Goal: Task Accomplishment & Management: Manage account settings

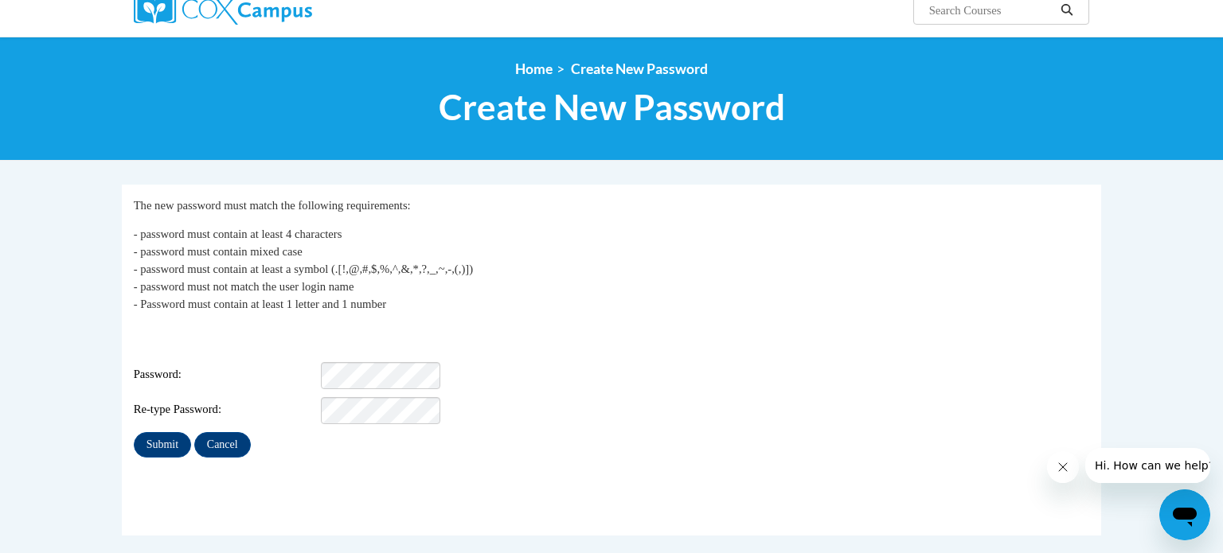
scroll to position [139, 0]
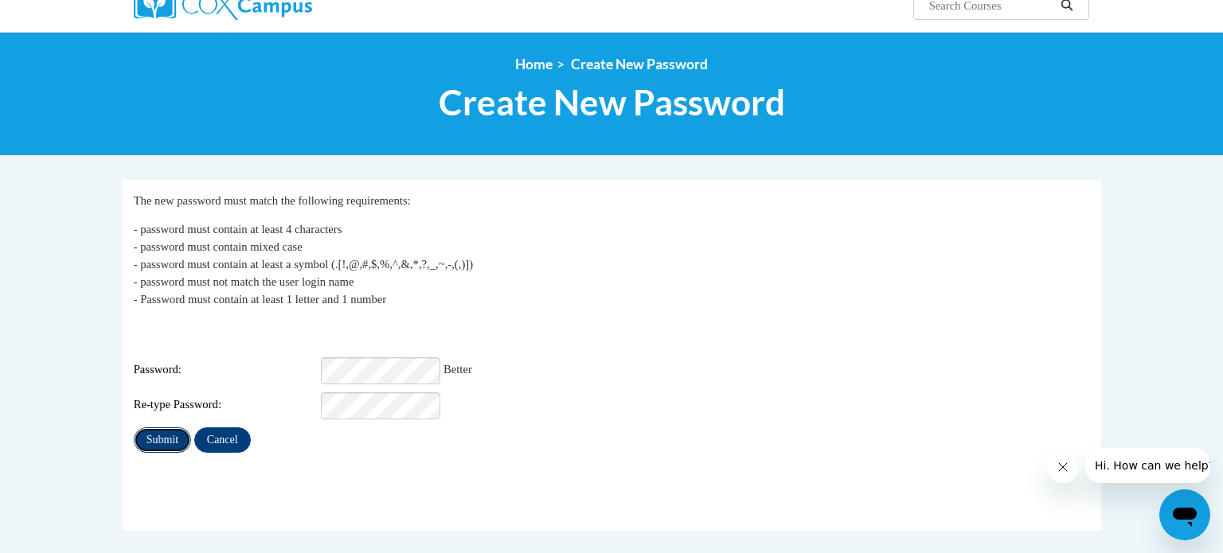
click at [164, 432] on input "Submit" at bounding box center [162, 440] width 57 height 25
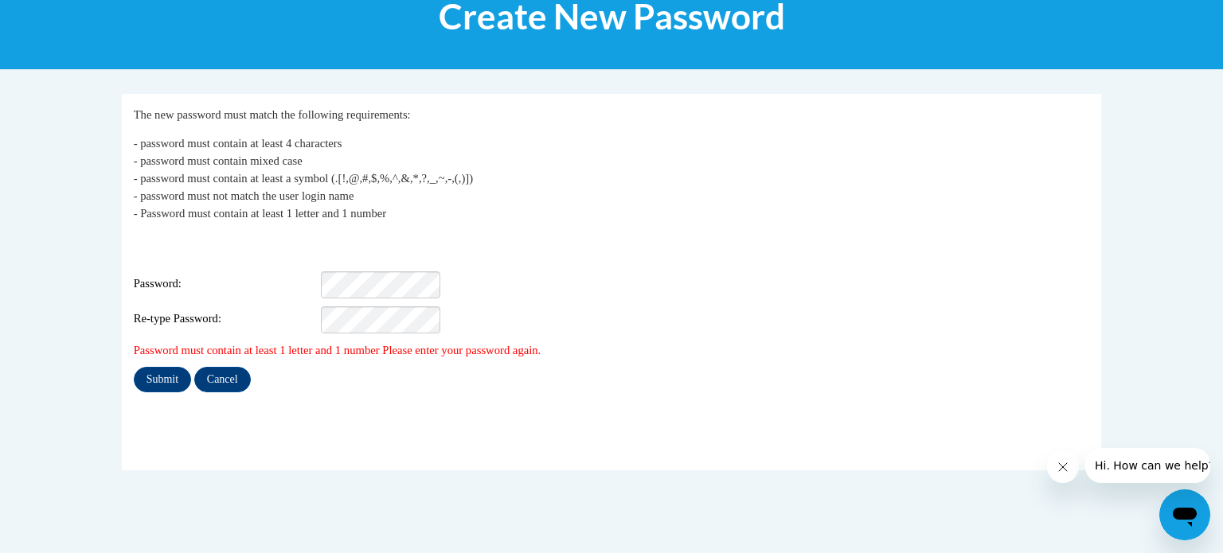
scroll to position [220, 0]
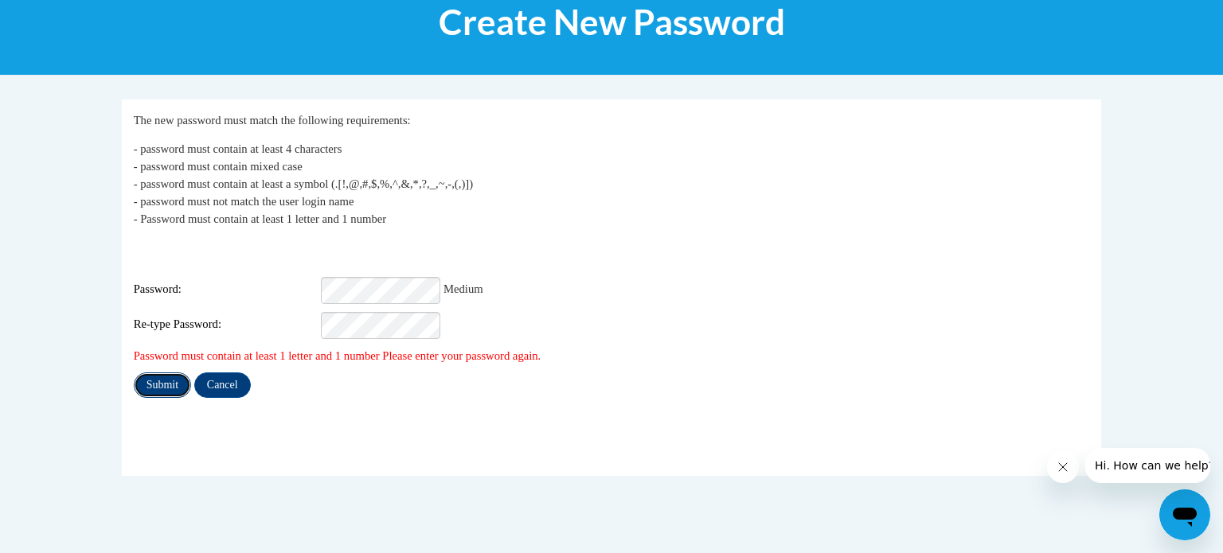
click at [164, 373] on input "Submit" at bounding box center [162, 385] width 57 height 25
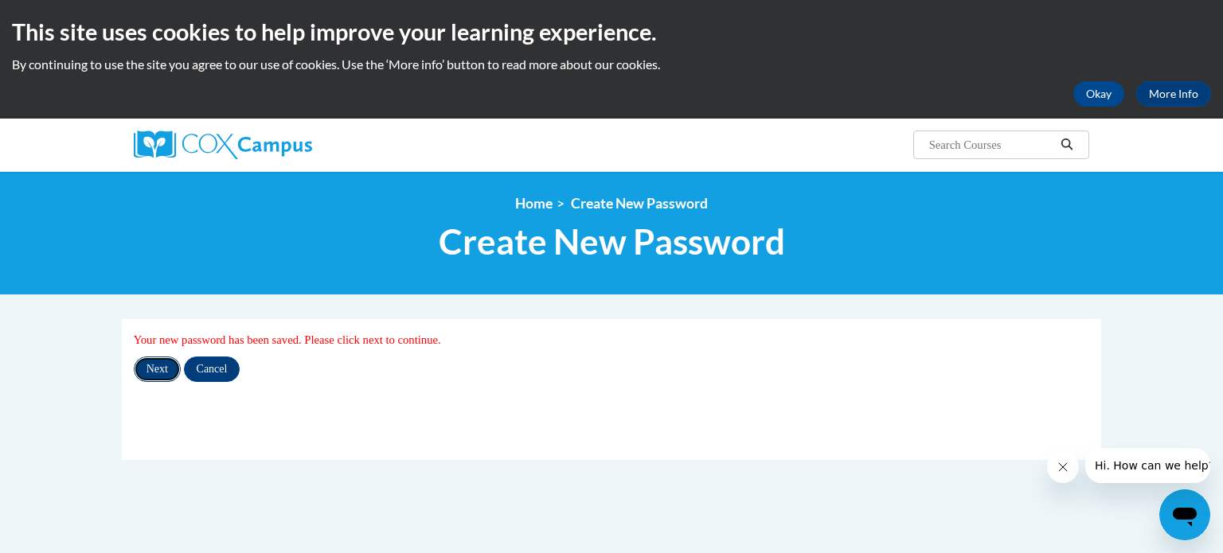
click at [153, 367] on input "Next" at bounding box center [157, 369] width 47 height 25
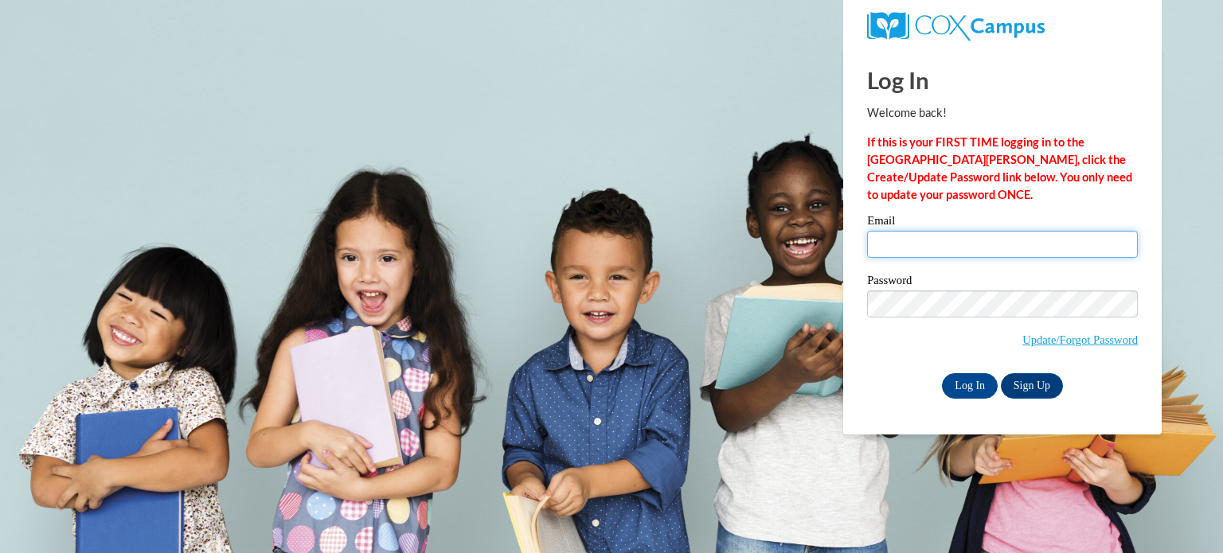
click at [1024, 242] on input "Email" at bounding box center [1002, 244] width 271 height 27
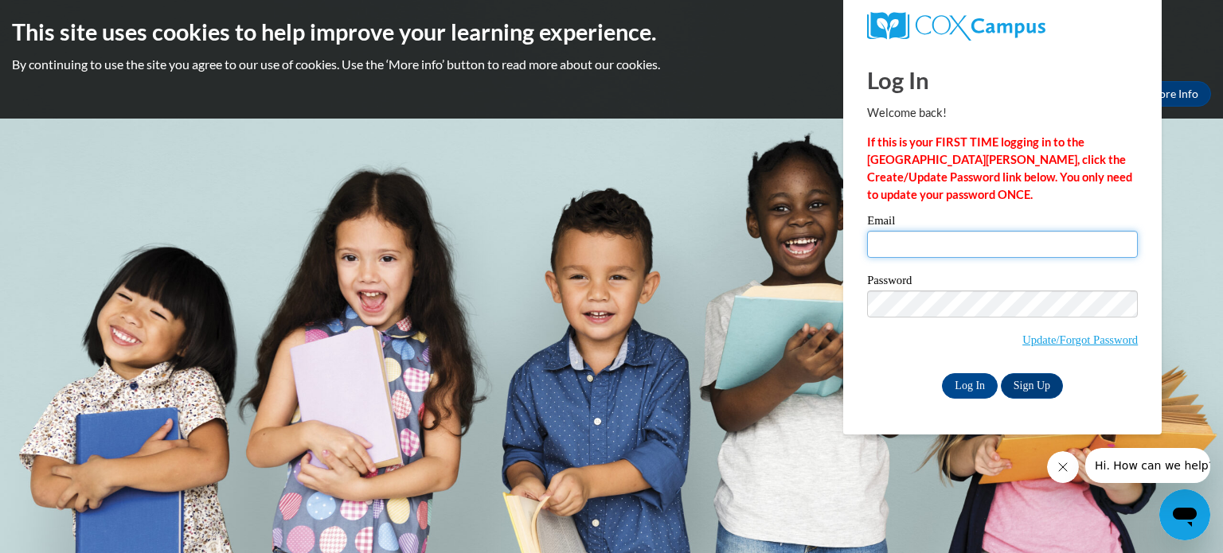
type input "[EMAIL_ADDRESS][DOMAIN_NAME]"
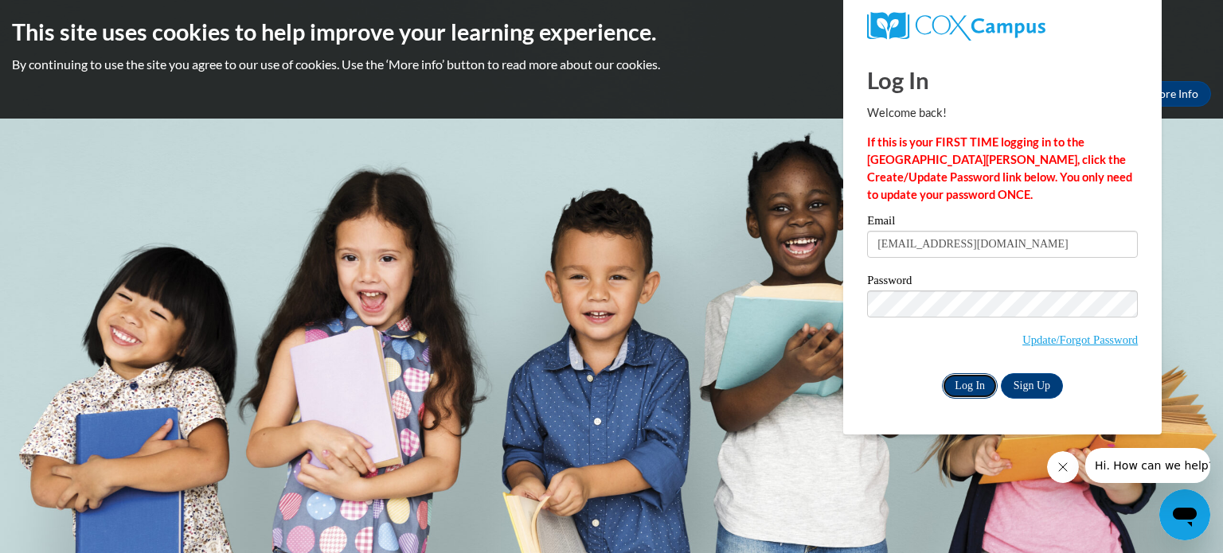
click at [964, 389] on input "Log In" at bounding box center [970, 385] width 56 height 25
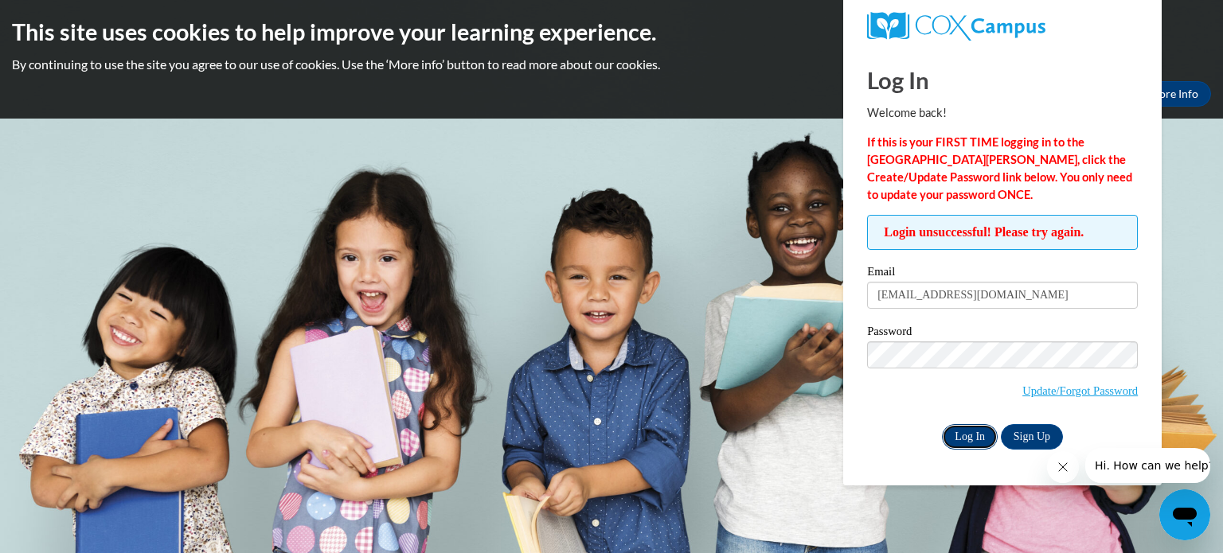
click at [970, 439] on input "Log In" at bounding box center [970, 436] width 56 height 25
click at [978, 439] on input "Log In" at bounding box center [970, 436] width 56 height 25
click at [1100, 390] on link "Update/Forgot Password" at bounding box center [1079, 391] width 115 height 13
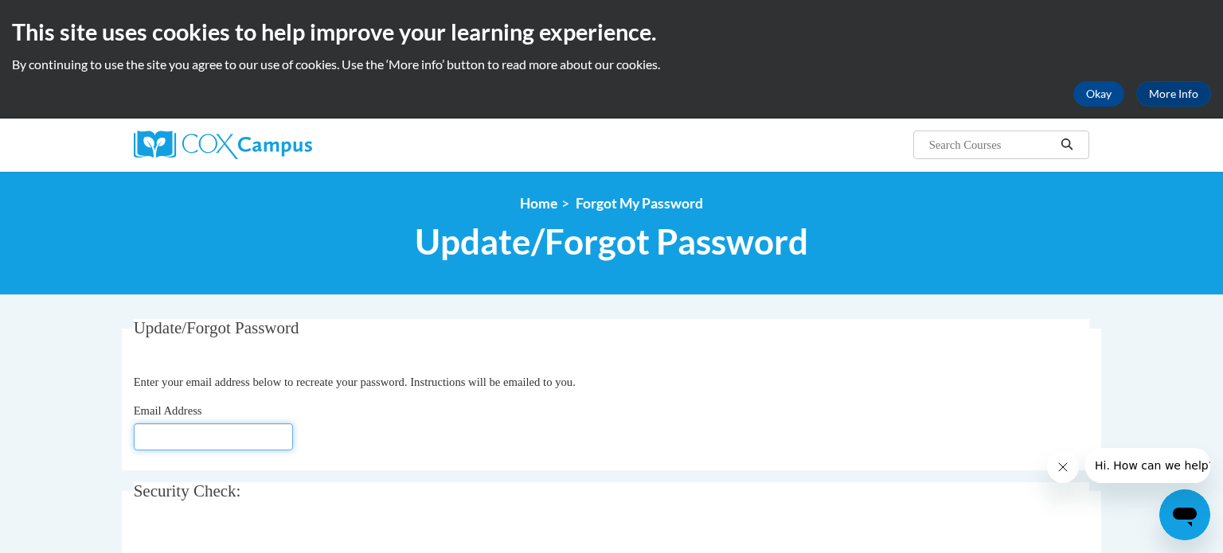
click at [260, 439] on input "Email Address" at bounding box center [213, 437] width 159 height 27
type input "[EMAIL_ADDRESS][DOMAIN_NAME]"
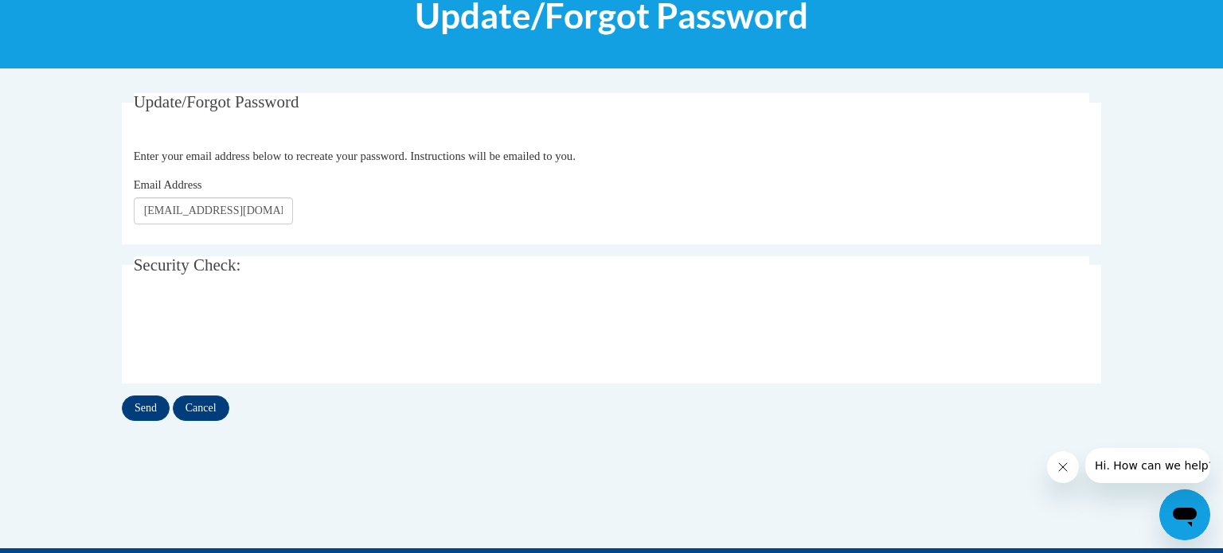
scroll to position [229, 0]
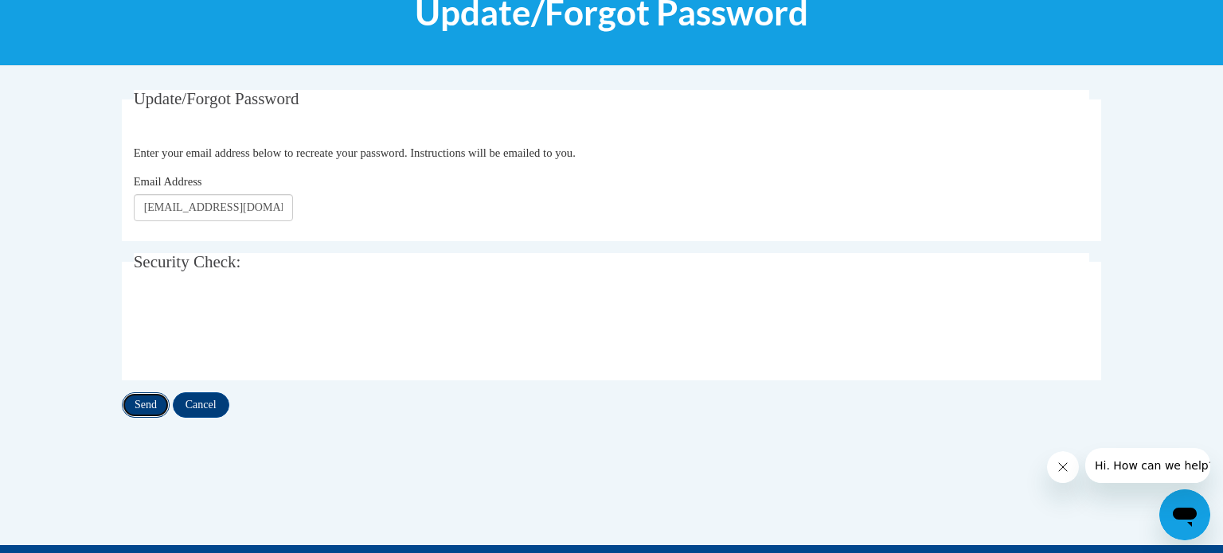
click at [156, 415] on input "Send" at bounding box center [146, 405] width 48 height 25
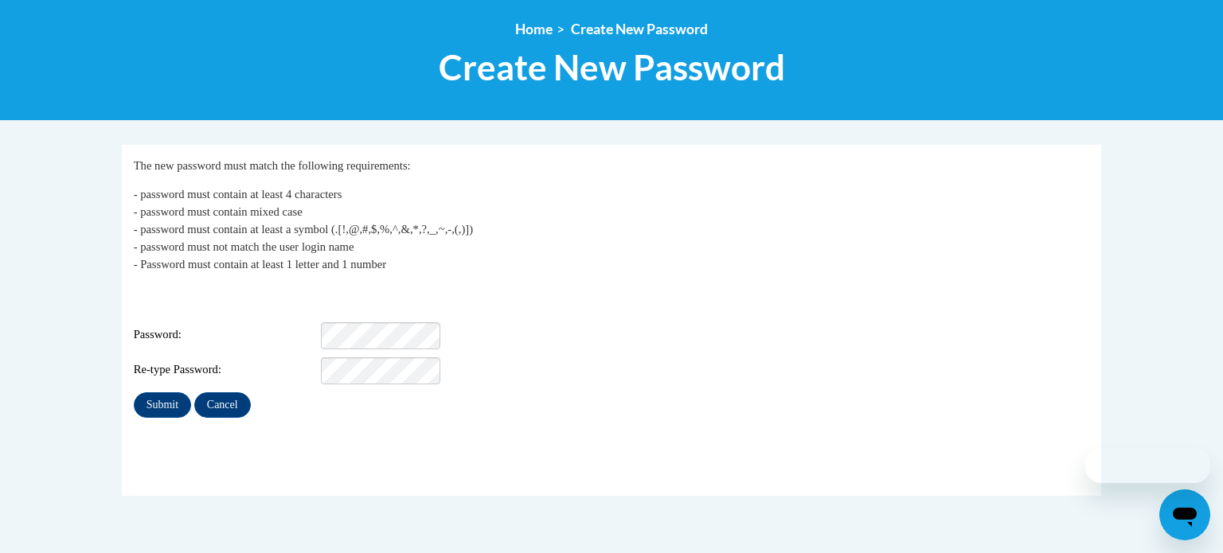
scroll to position [176, 0]
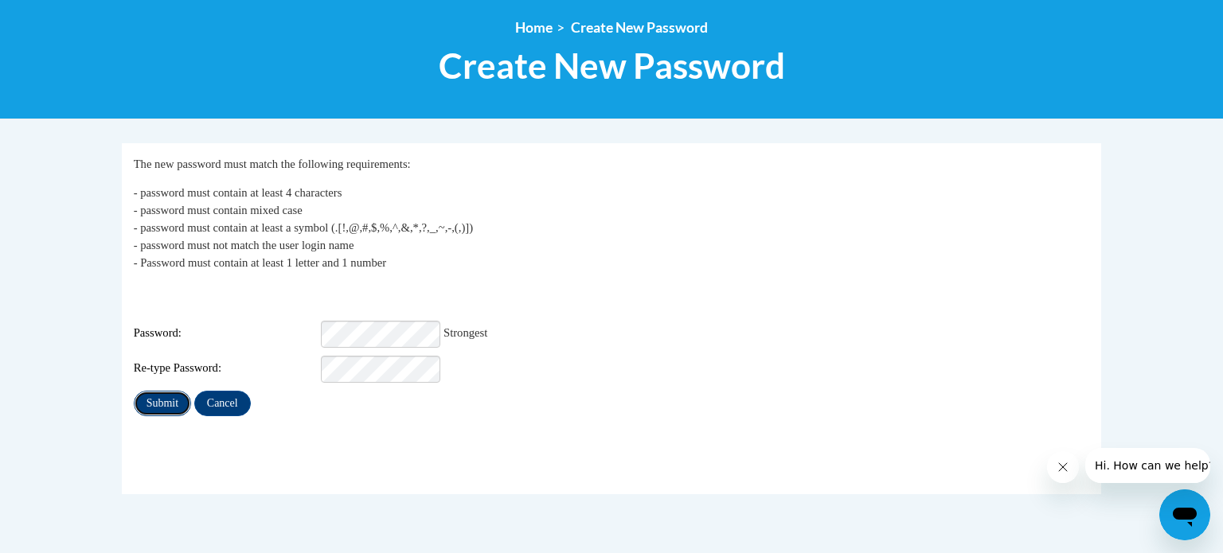
click at [172, 391] on input "Submit" at bounding box center [162, 403] width 57 height 25
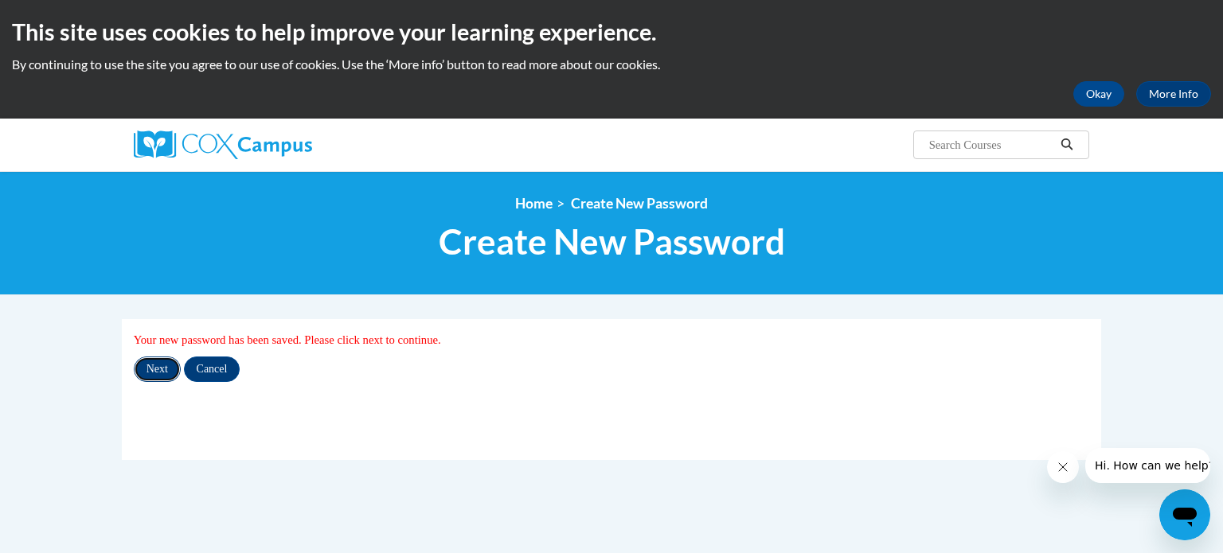
click at [154, 368] on input "Next" at bounding box center [157, 369] width 47 height 25
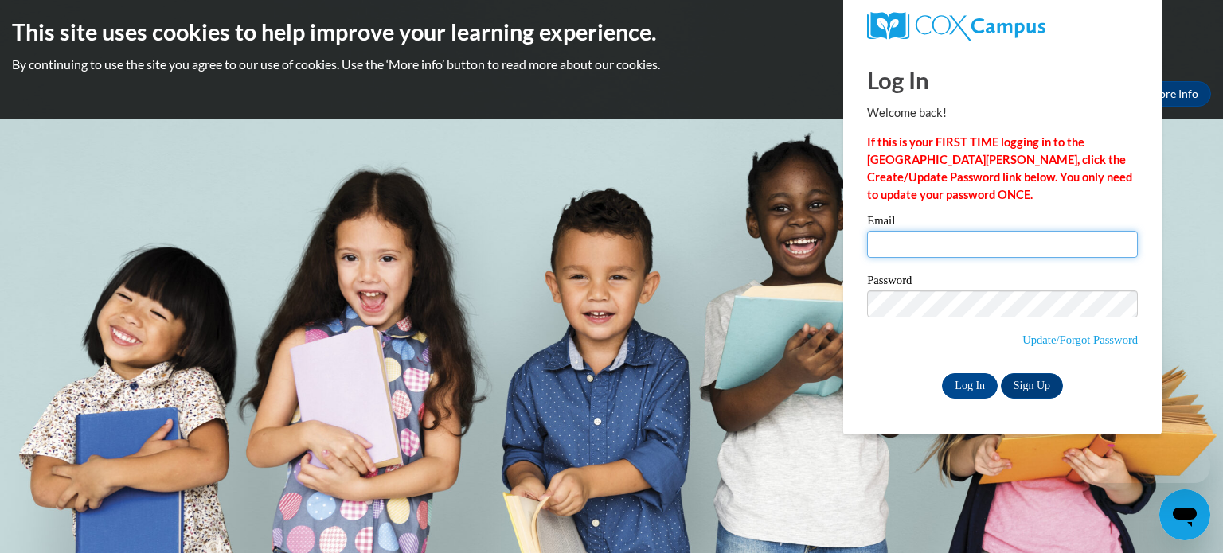
click at [1076, 256] on input "Email" at bounding box center [1002, 244] width 271 height 27
type input "[EMAIL_ADDRESS][DOMAIN_NAME]"
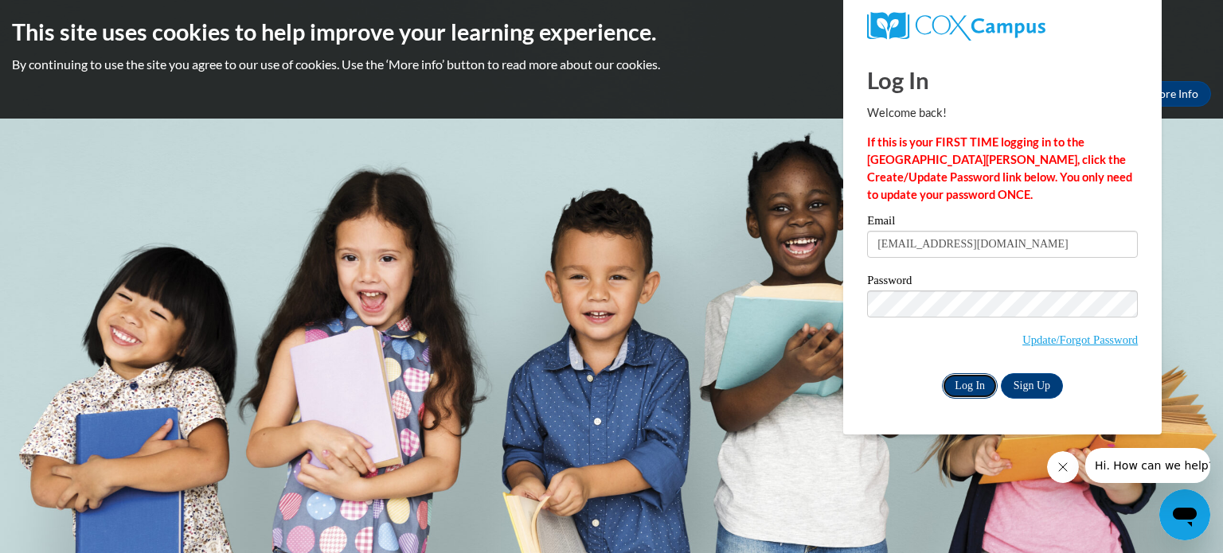
click at [968, 395] on input "Log In" at bounding box center [970, 385] width 56 height 25
